Goal: Information Seeking & Learning: Learn about a topic

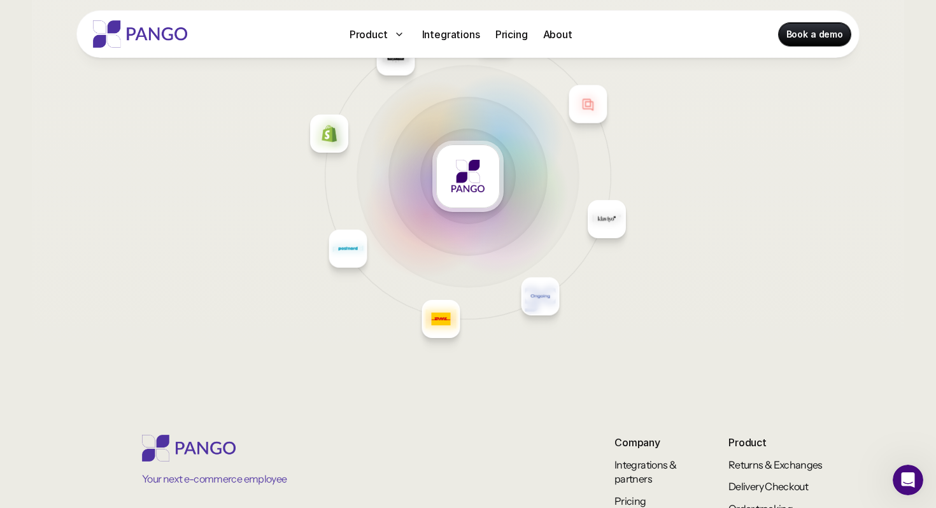
scroll to position [5254, 0]
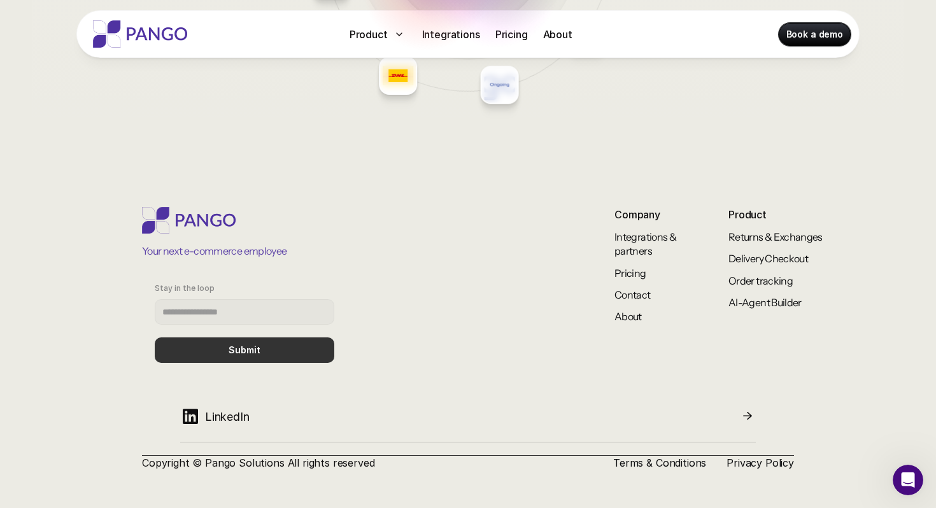
click at [194, 420] on icon at bounding box center [190, 416] width 20 height 21
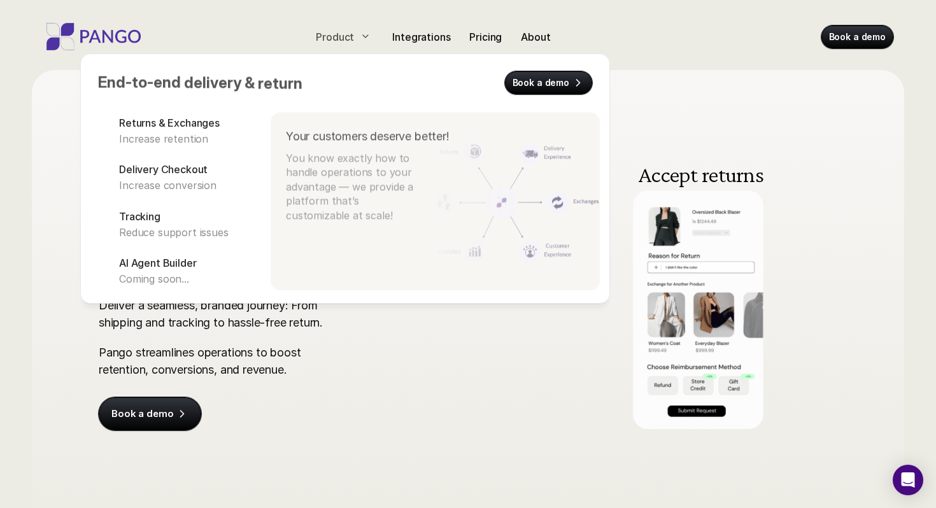
click at [360, 37] on icon at bounding box center [365, 36] width 10 height 10
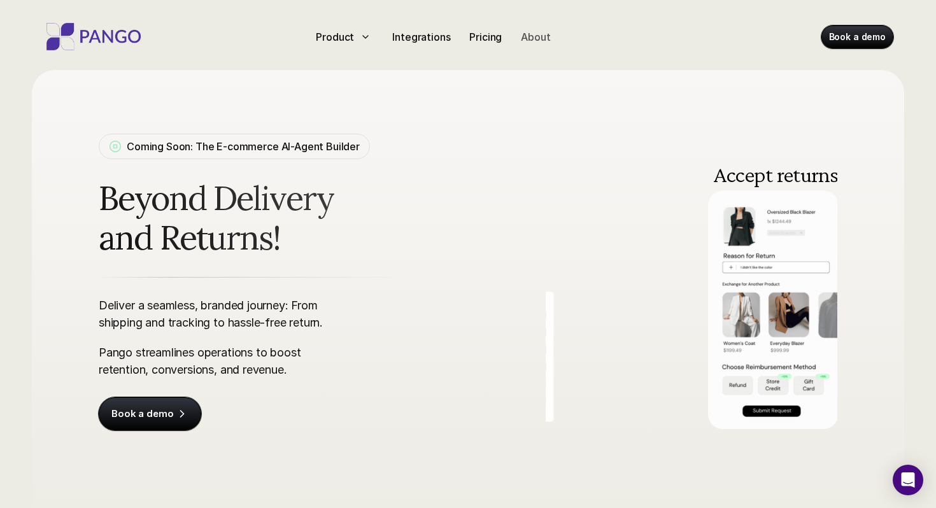
click at [541, 42] on p "About" at bounding box center [535, 36] width 29 height 15
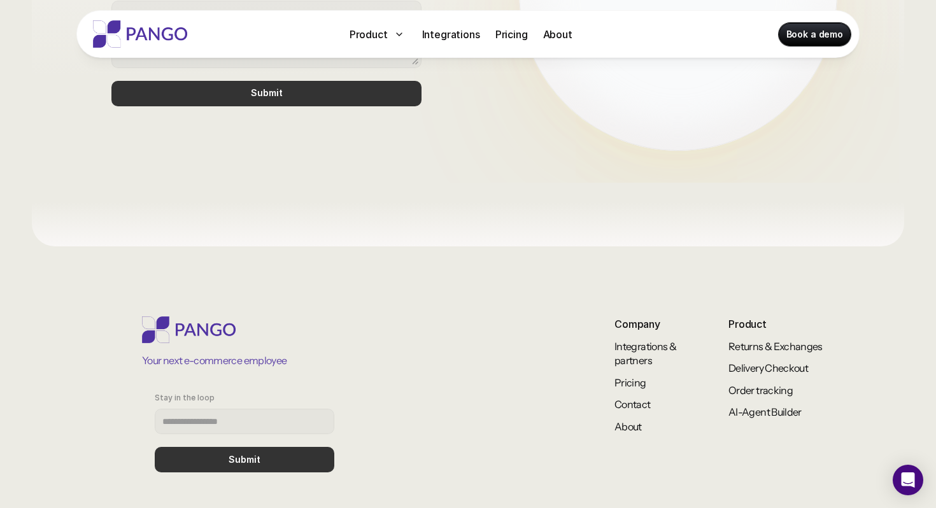
scroll to position [1120, 0]
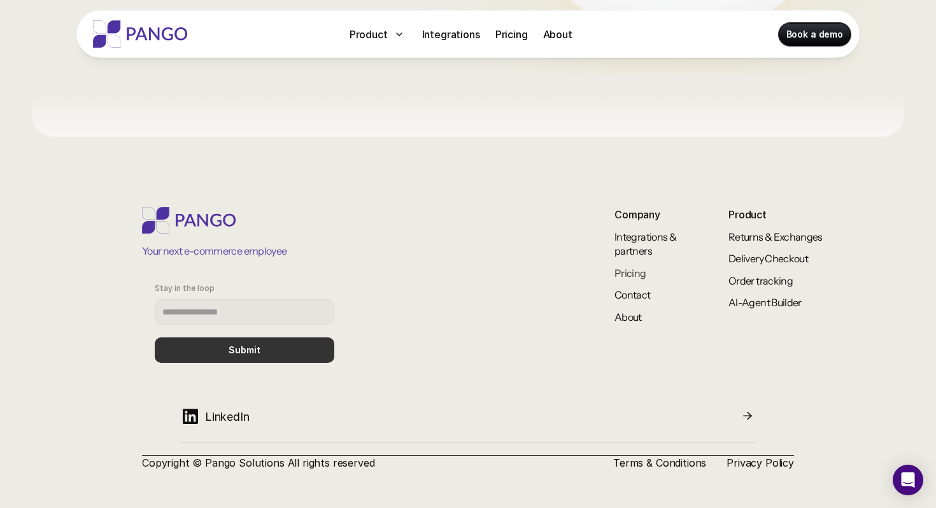
click at [639, 276] on link "Pricing" at bounding box center [631, 273] width 32 height 13
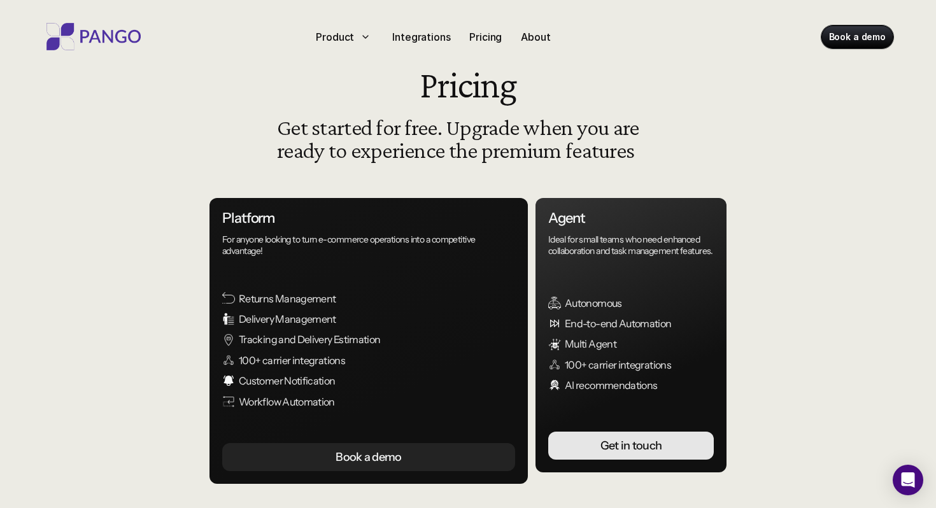
scroll to position [39, 0]
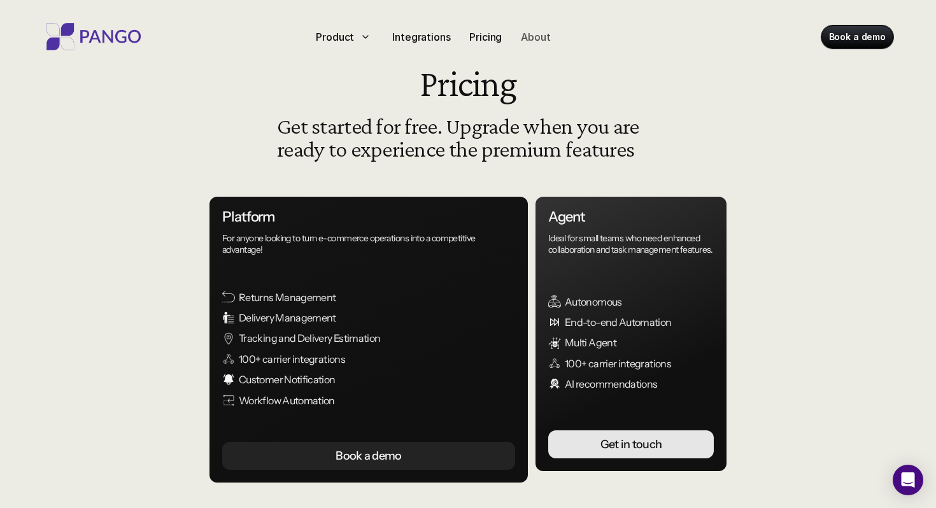
click at [542, 41] on p "About" at bounding box center [535, 36] width 29 height 15
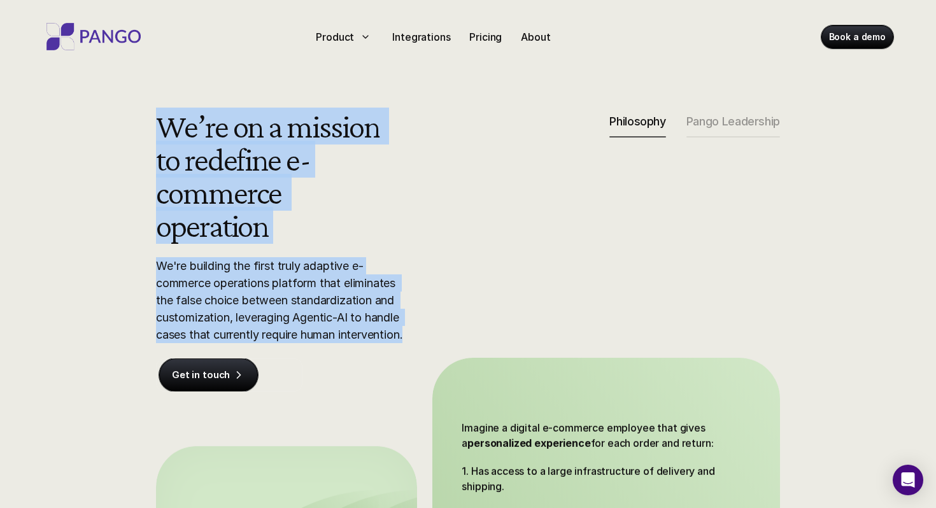
drag, startPoint x: 160, startPoint y: 119, endPoint x: 409, endPoint y: 343, distance: 334.6
click at [387, 343] on div "We’re on a mission to redefine e-commerce operation We're building the first tr…" at bounding box center [271, 251] width 231 height 282
copy div "We’re on a mission to redefine e-commerce operation We're building the first tr…"
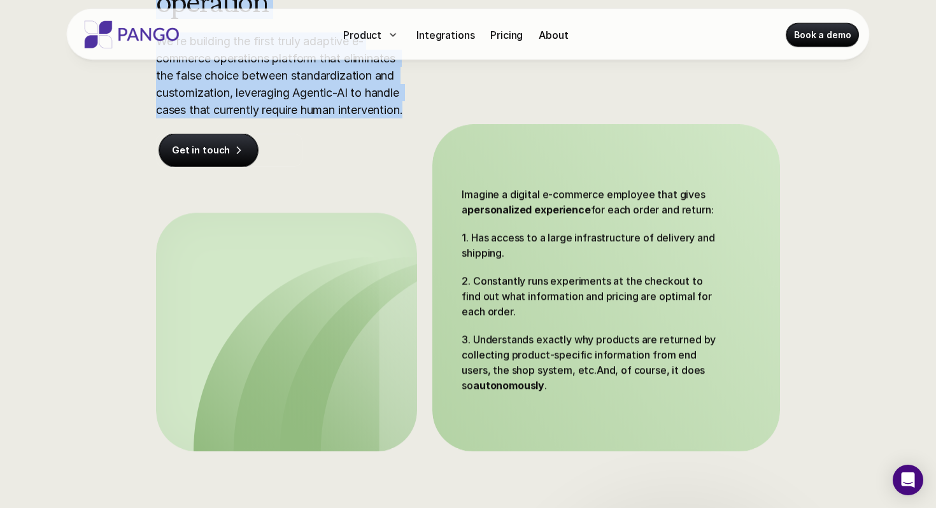
scroll to position [229, 0]
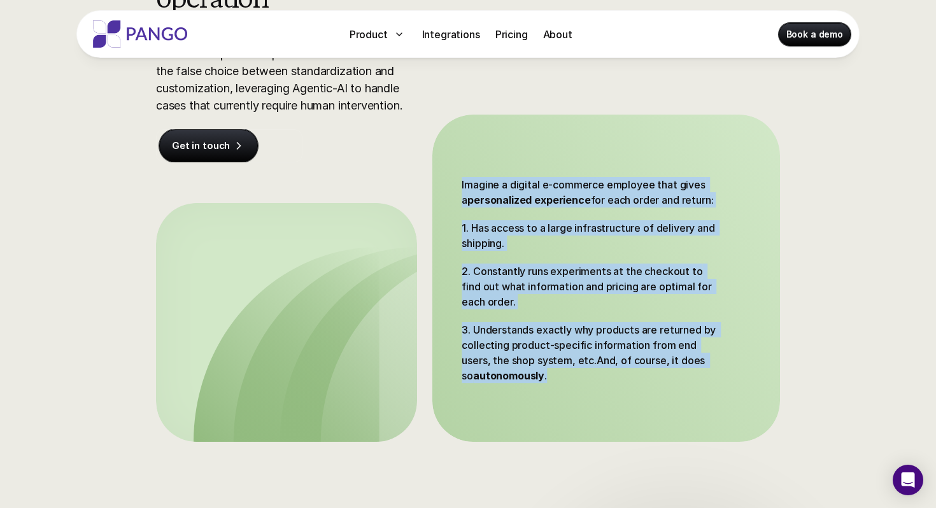
drag, startPoint x: 460, startPoint y: 185, endPoint x: 581, endPoint y: 378, distance: 227.6
click at [581, 378] on div "Imagine a digital e-commerce employee that gives a personalized experience for …" at bounding box center [606, 278] width 348 height 327
copy div "Imagine a digital e-commerce employee that gives a personalized experience for …"
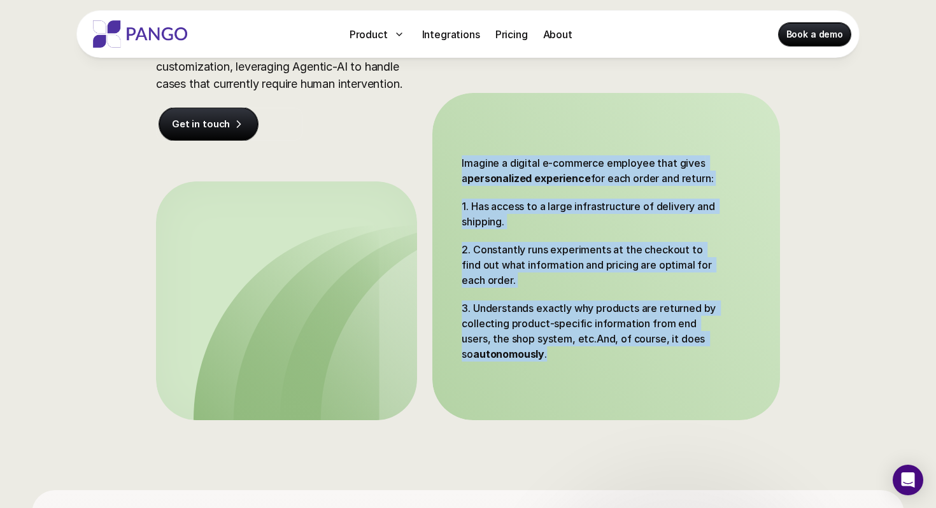
scroll to position [0, 0]
